Goal: Navigation & Orientation: Find specific page/section

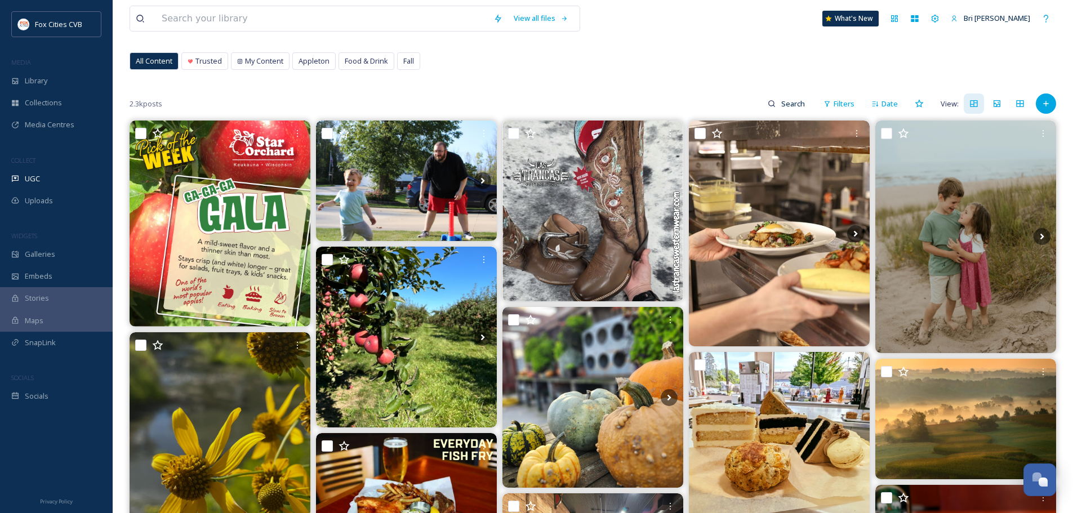
scroll to position [56, 0]
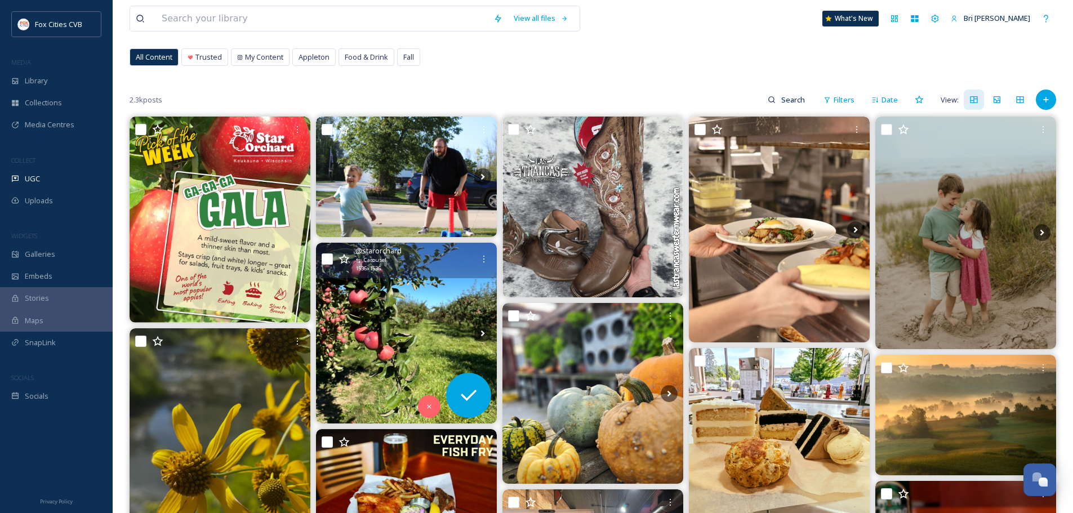
click at [384, 332] on img at bounding box center [406, 333] width 181 height 181
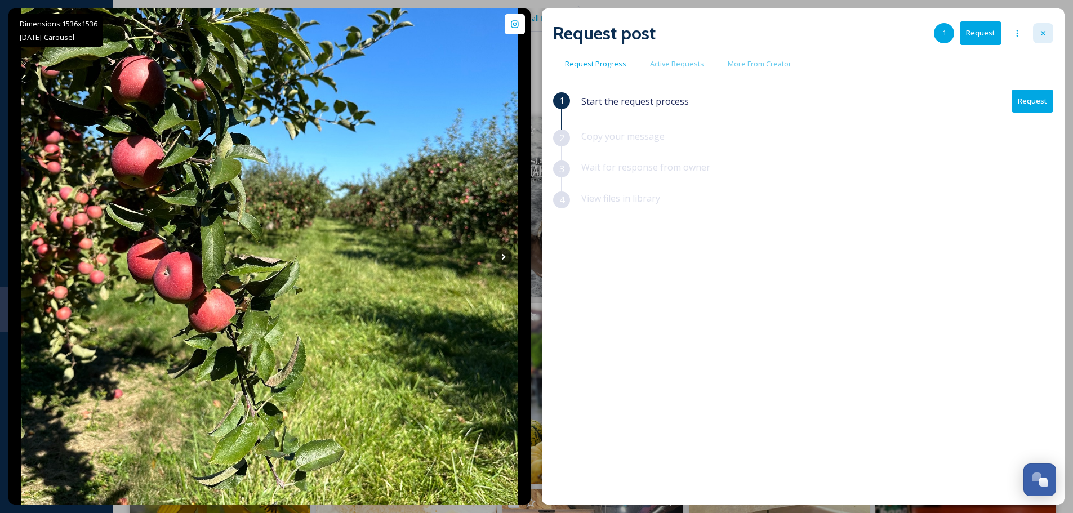
click at [1051, 41] on div at bounding box center [1043, 33] width 20 height 20
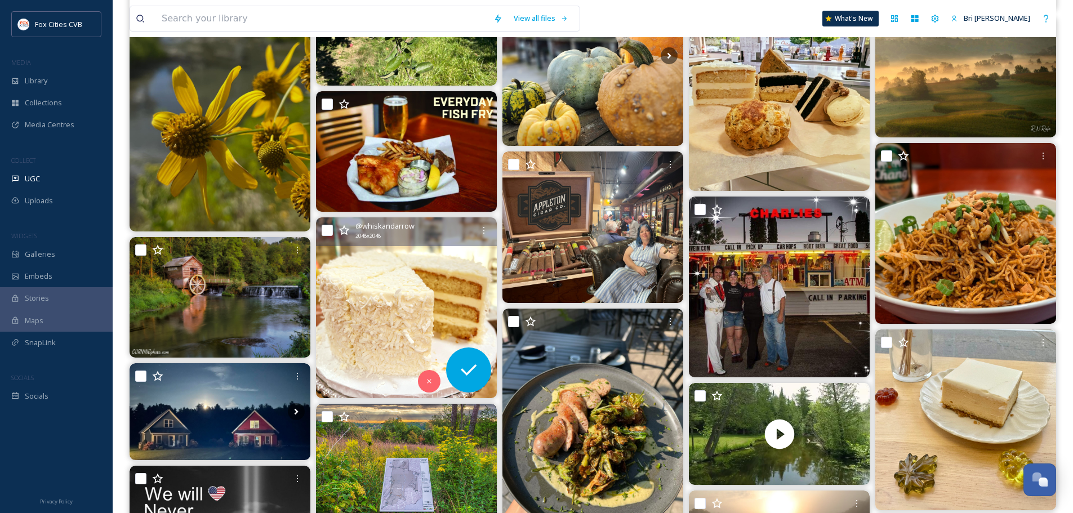
scroll to position [451, 0]
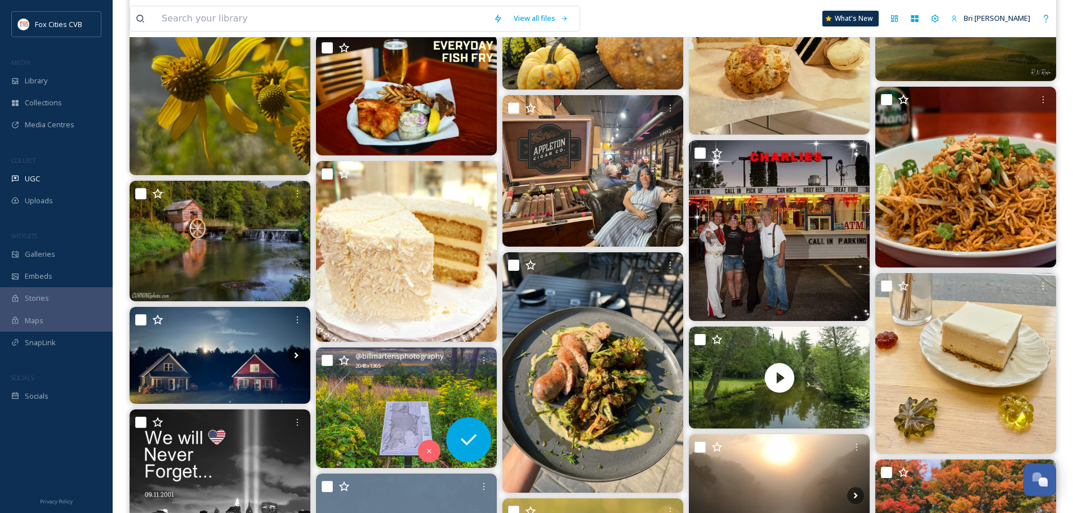
click at [393, 371] on div "@ billmartensphotography 2048 x 1365" at bounding box center [406, 361] width 181 height 29
click at [416, 386] on img at bounding box center [406, 407] width 181 height 121
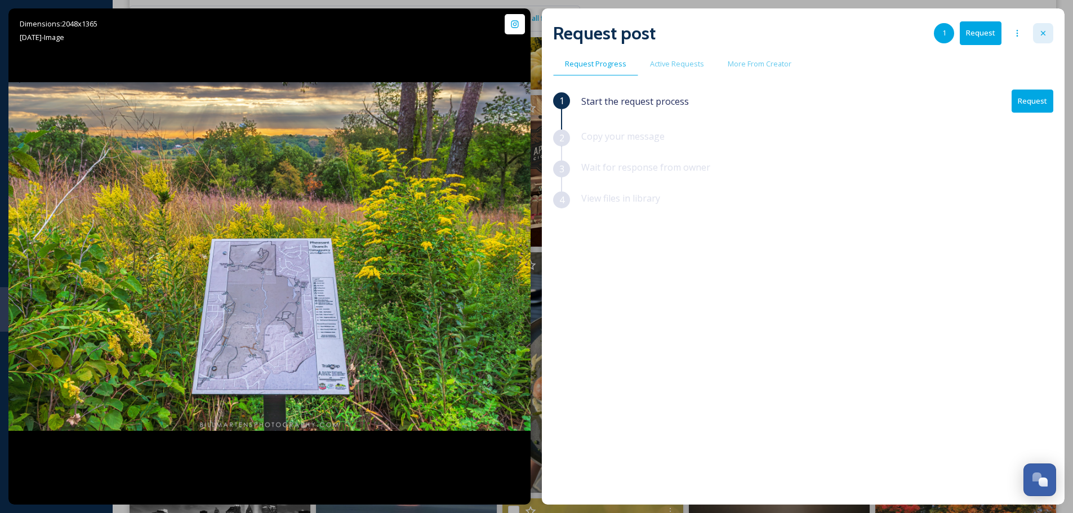
click at [1043, 29] on icon at bounding box center [1042, 33] width 9 height 9
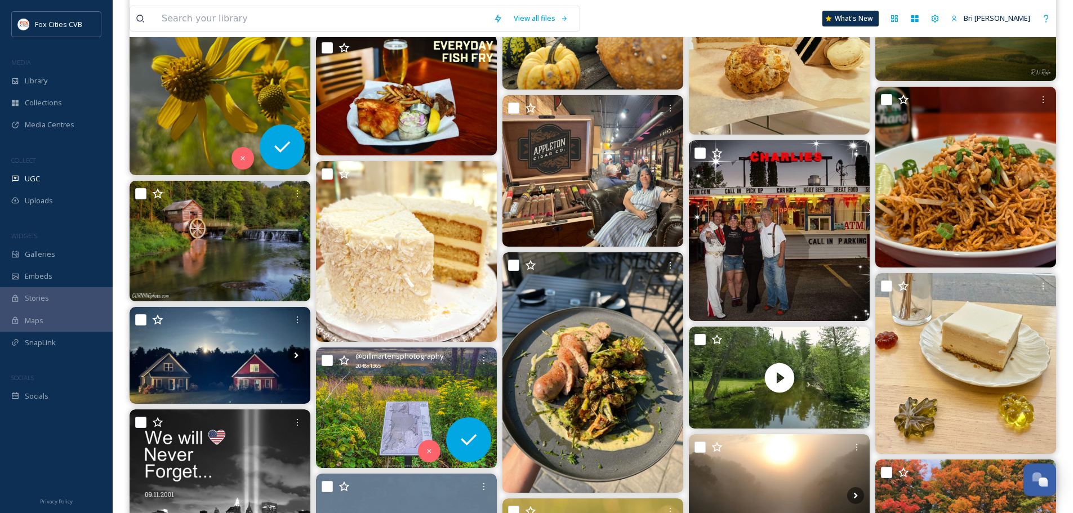
click at [252, 97] on img at bounding box center [220, 54] width 181 height 241
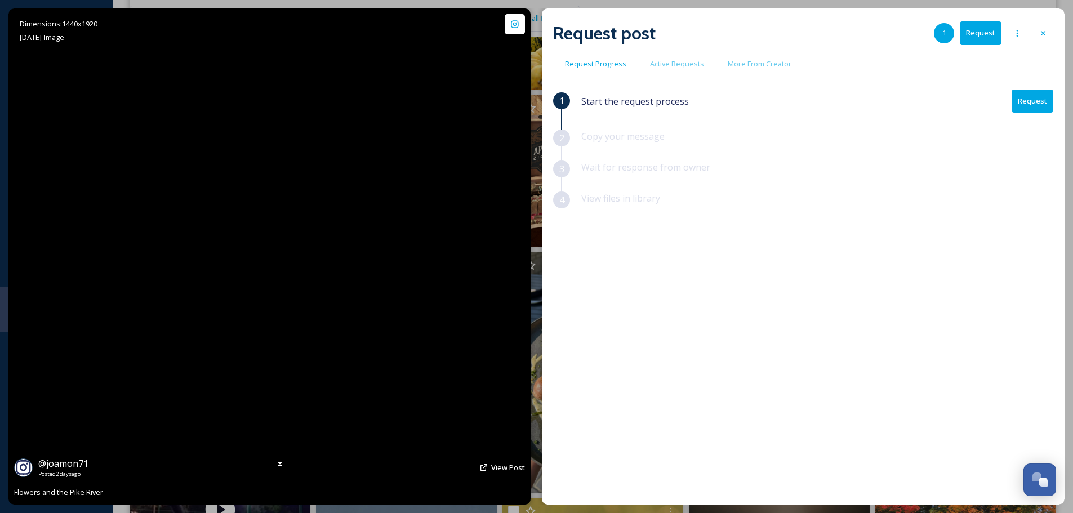
scroll to position [204, 0]
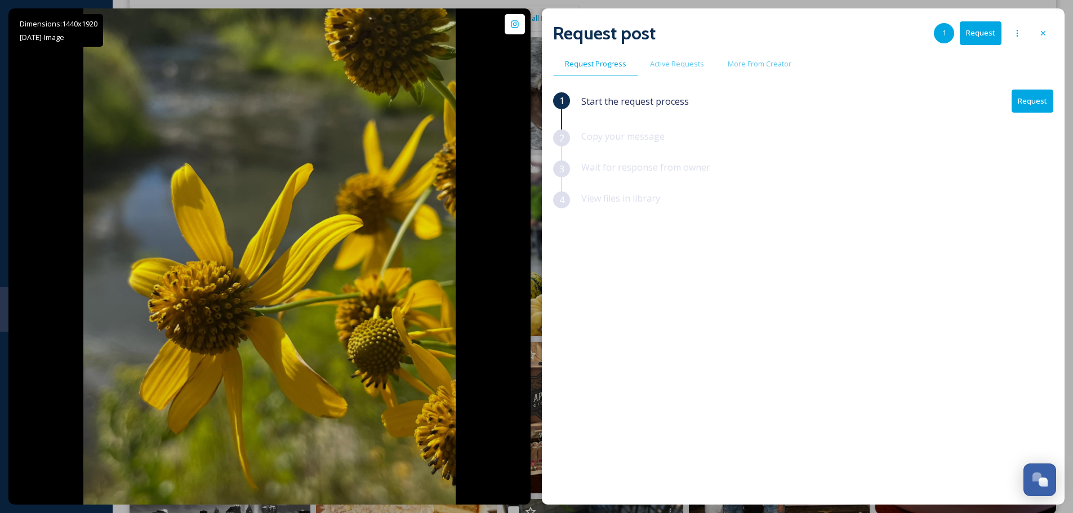
click at [1042, 24] on div at bounding box center [1043, 33] width 20 height 20
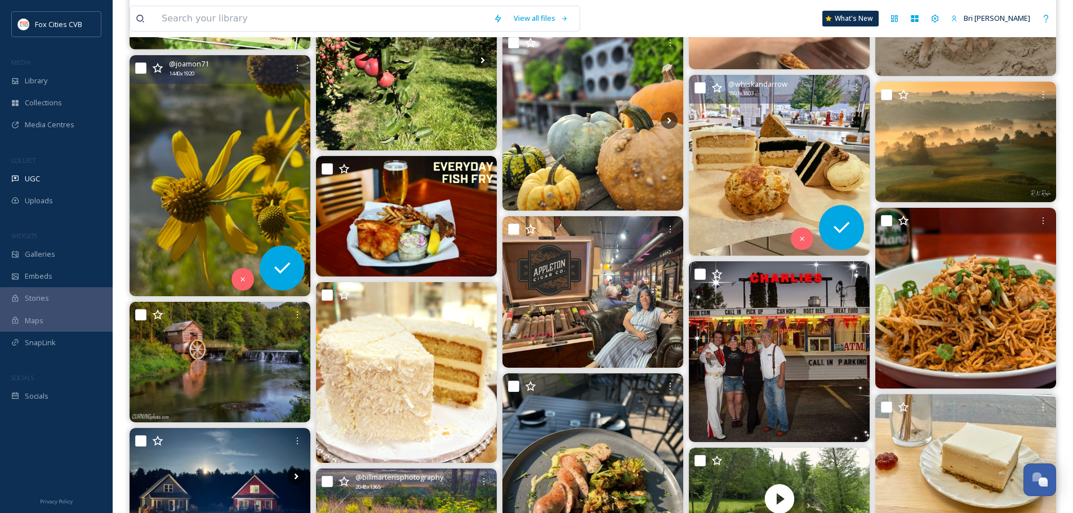
scroll to position [282, 0]
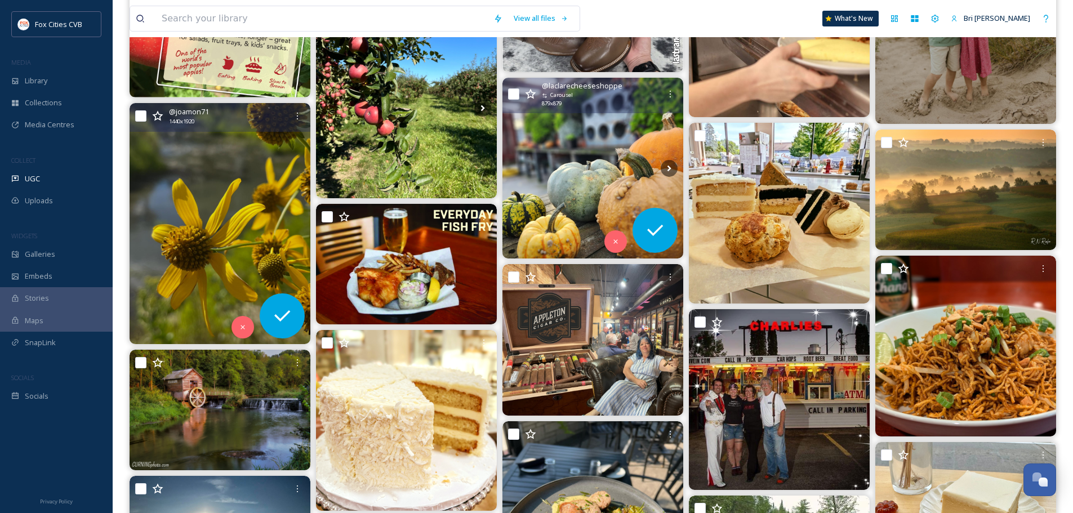
click at [542, 119] on img at bounding box center [592, 168] width 181 height 181
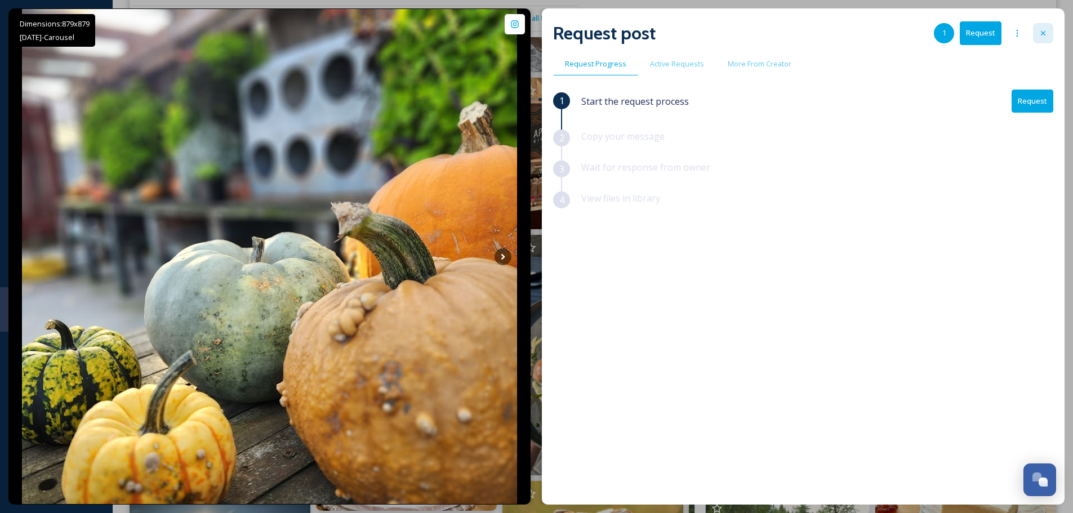
click at [1036, 27] on div at bounding box center [1043, 33] width 20 height 20
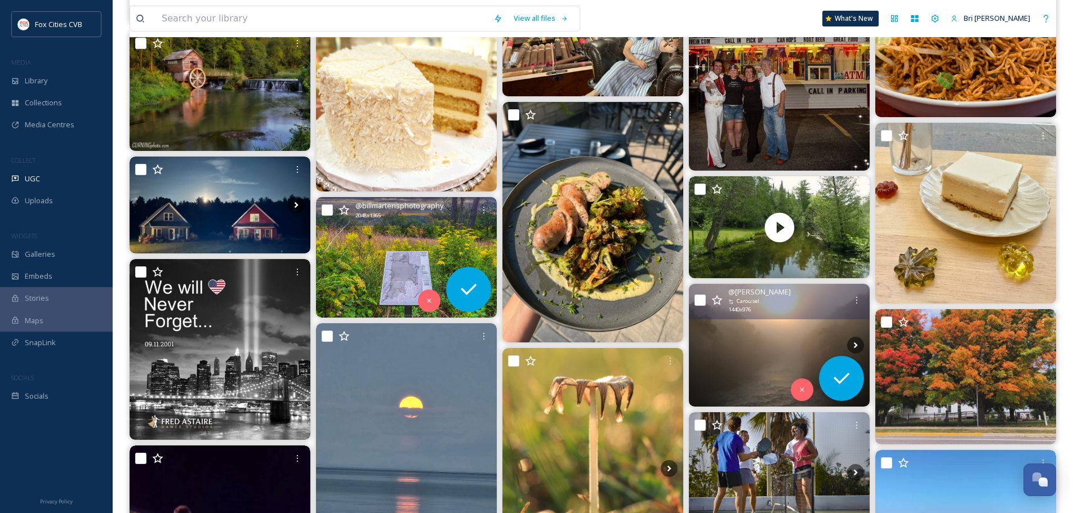
scroll to position [732, 0]
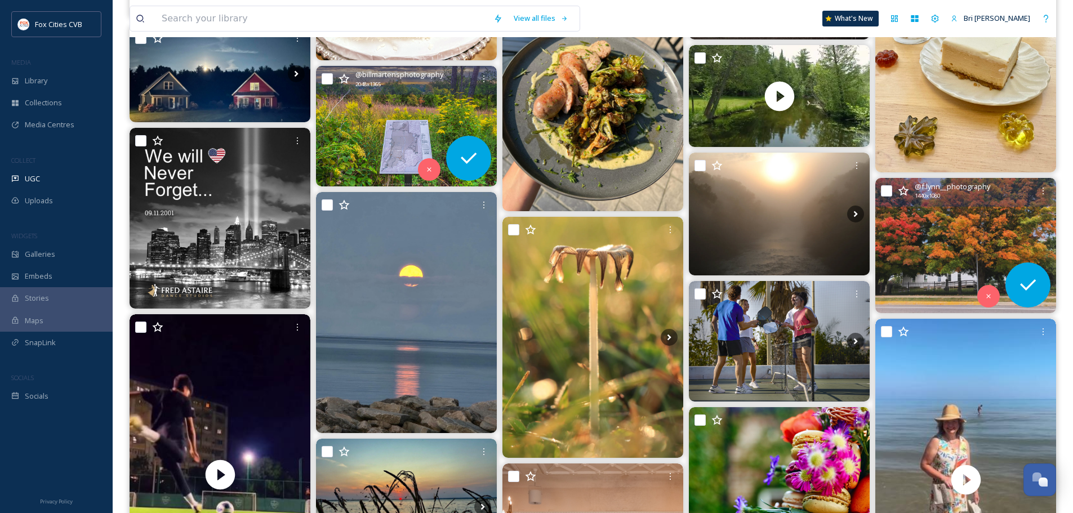
click at [930, 243] on img at bounding box center [965, 246] width 181 height 136
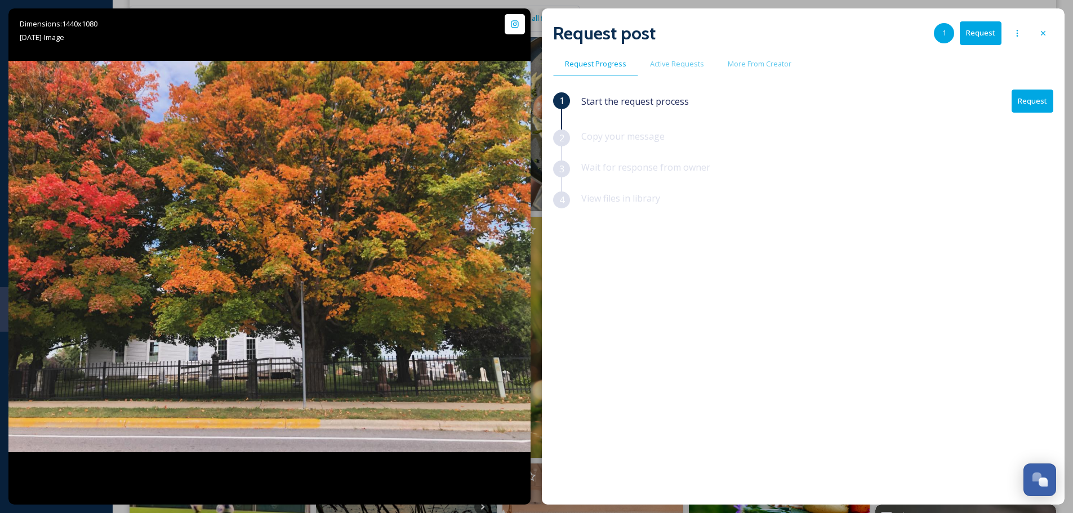
click at [1040, 31] on icon at bounding box center [1042, 33] width 9 height 9
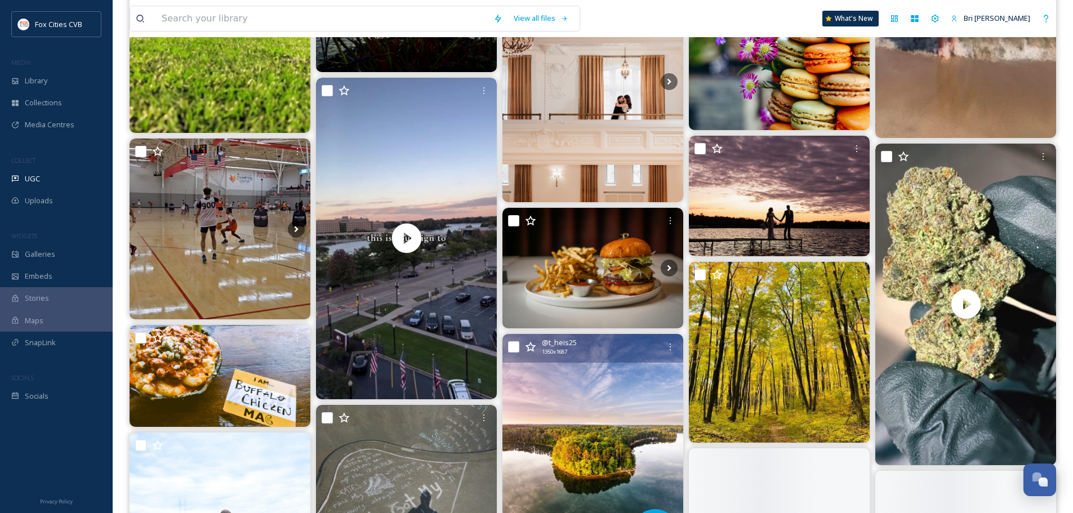
scroll to position [1295, 0]
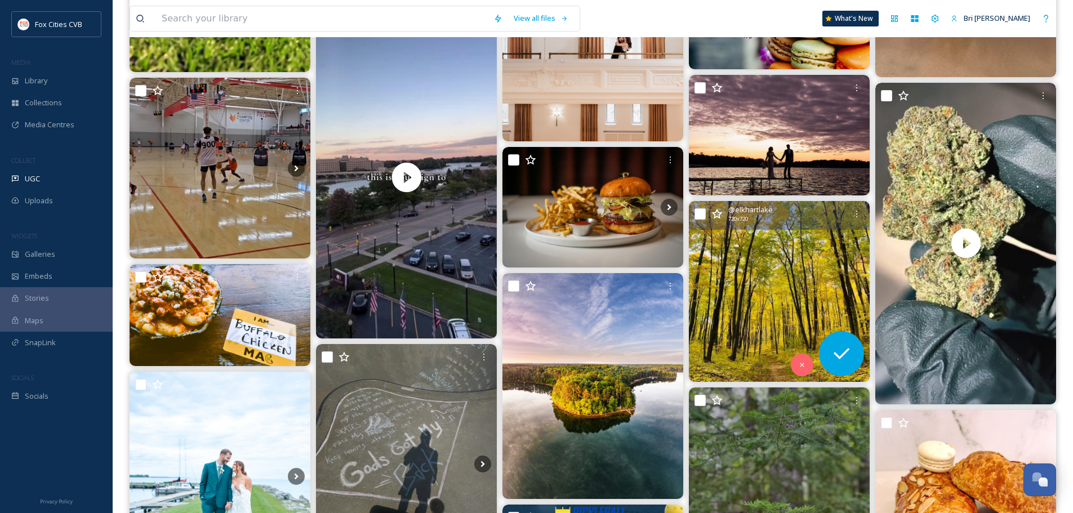
click at [756, 286] on img at bounding box center [779, 291] width 181 height 181
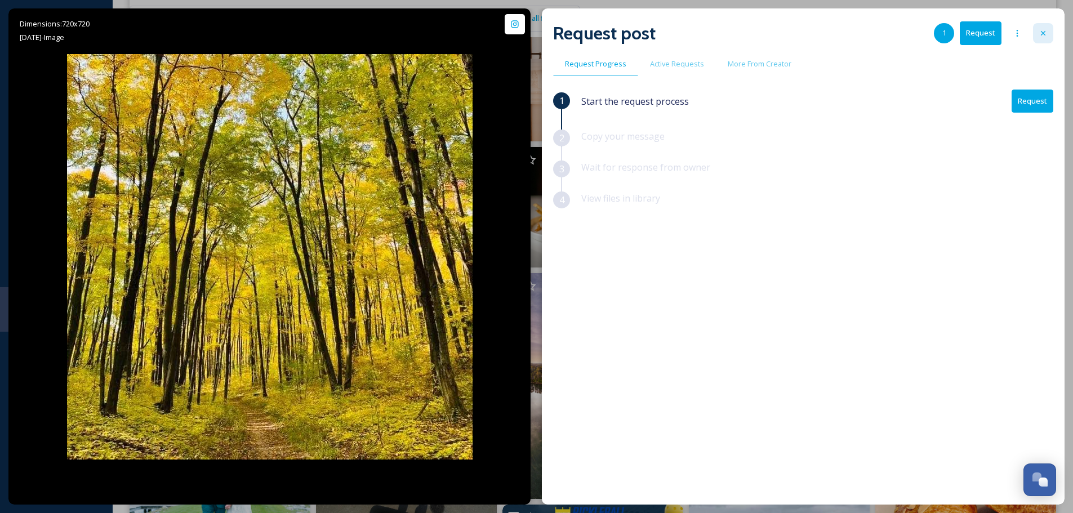
click at [1042, 37] on icon at bounding box center [1042, 33] width 9 height 9
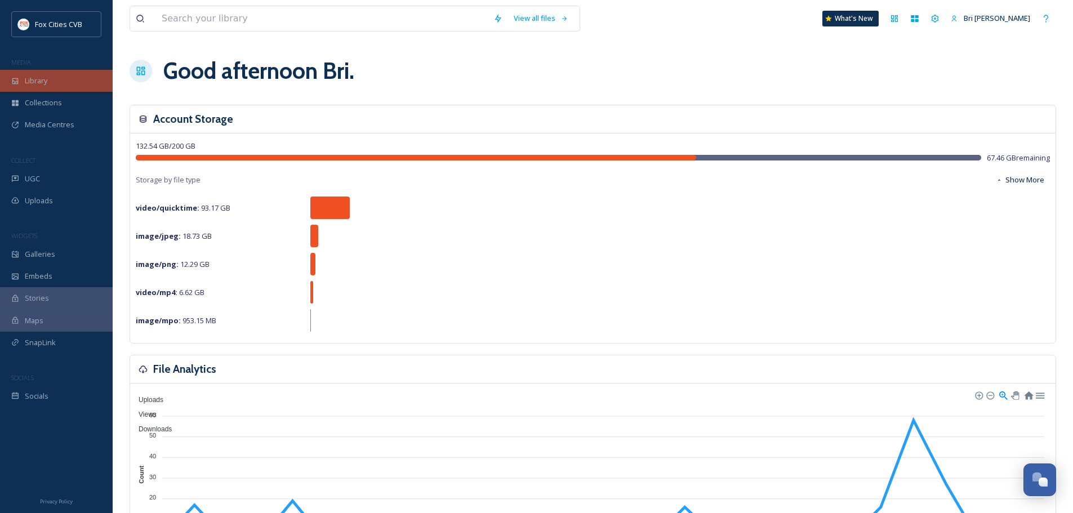
click at [50, 74] on div "Library" at bounding box center [56, 81] width 113 height 22
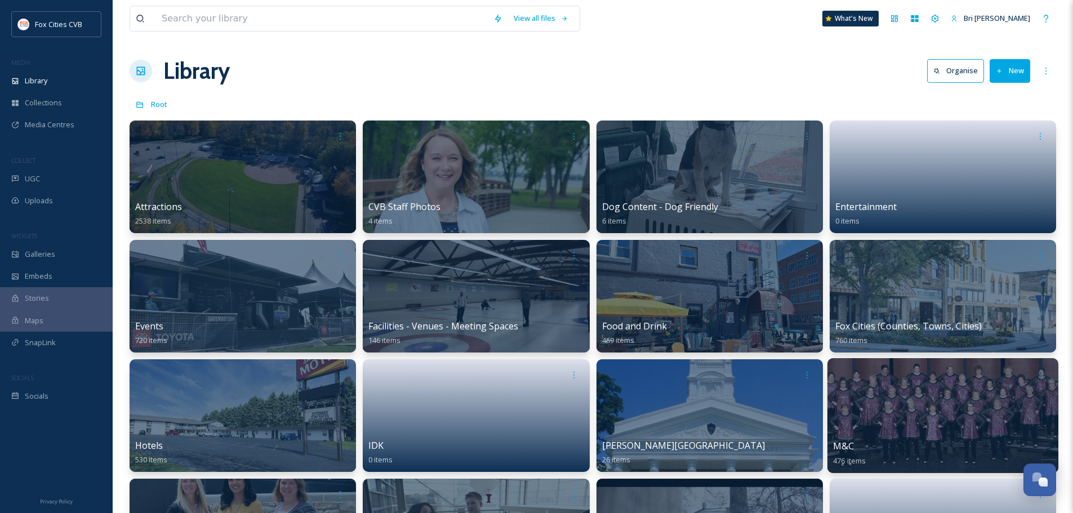
click at [875, 412] on div at bounding box center [942, 415] width 231 height 115
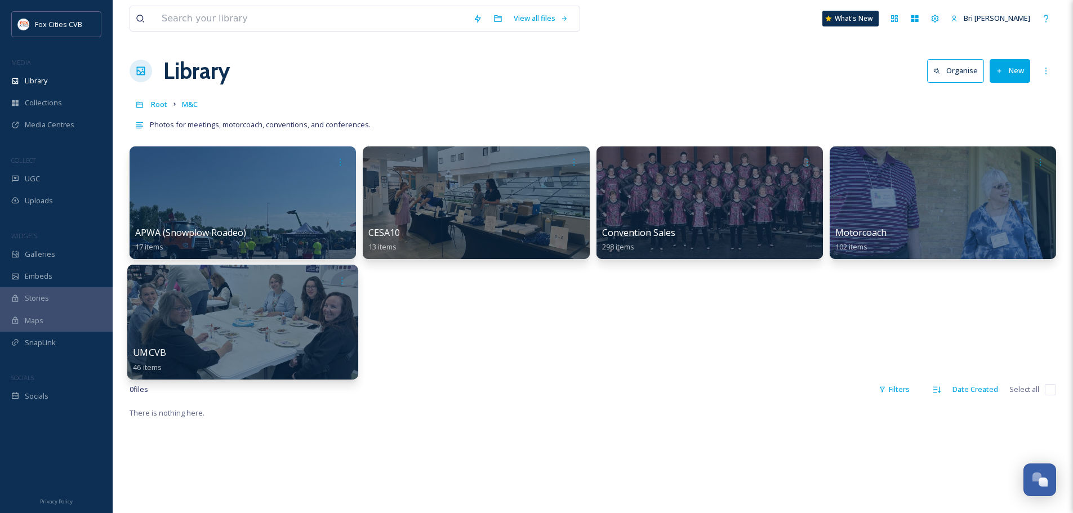
click at [297, 307] on div at bounding box center [242, 322] width 231 height 115
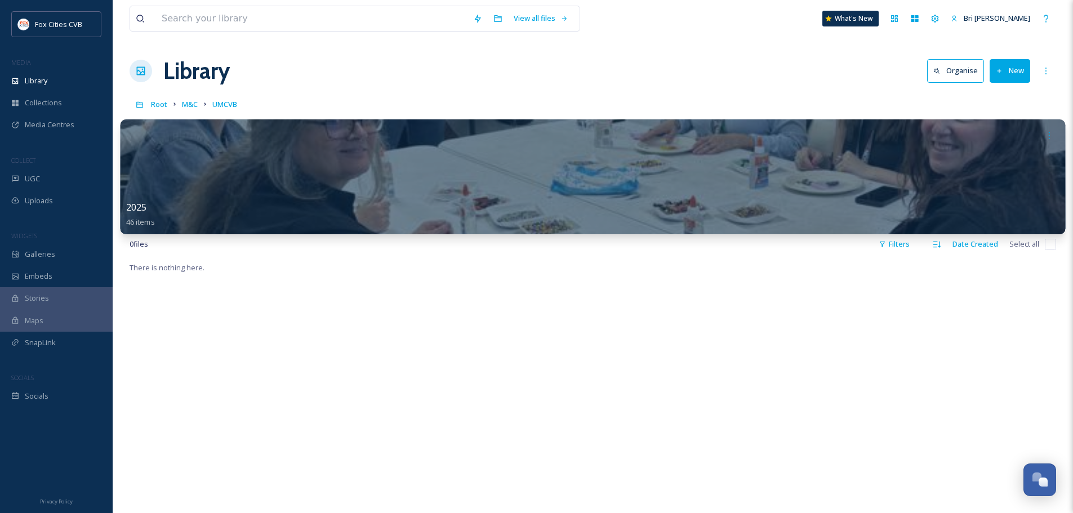
click at [285, 216] on div "2025 46 items" at bounding box center [593, 214] width 934 height 28
click at [617, 155] on div at bounding box center [593, 176] width 945 height 115
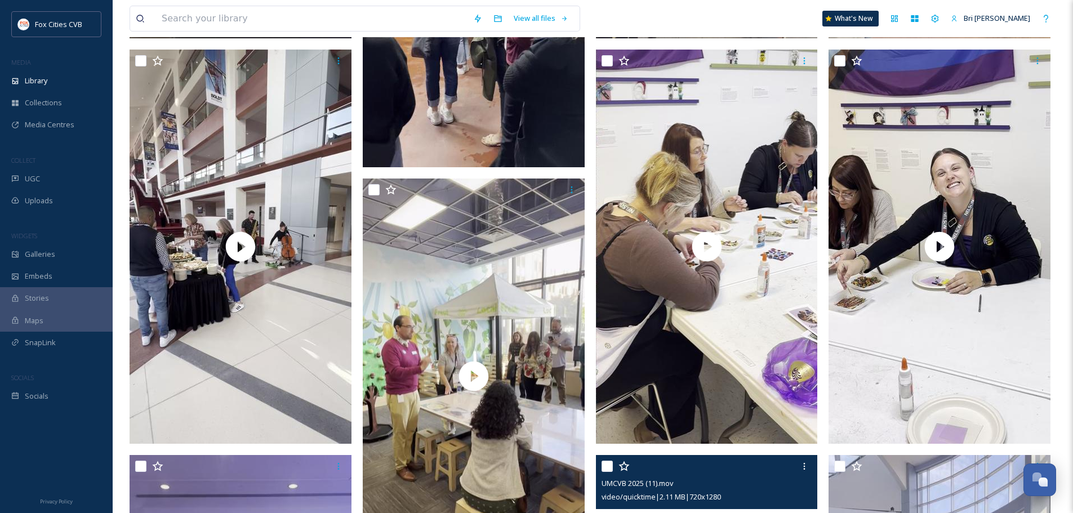
scroll to position [2084, 0]
